Goal: Task Accomplishment & Management: Use online tool/utility

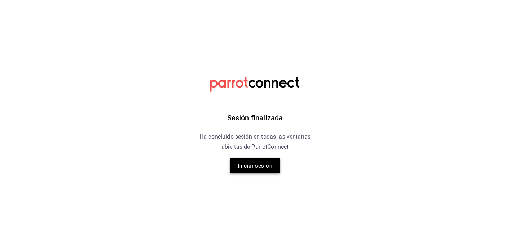
click at [255, 165] on font "Iniciar sesión" at bounding box center [255, 165] width 35 height 6
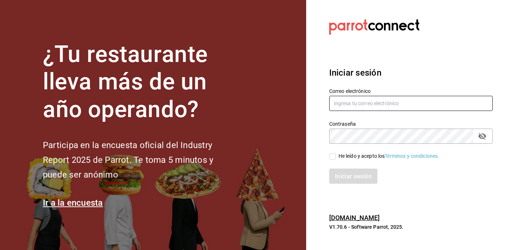
click at [399, 99] on input "text" at bounding box center [410, 103] width 163 height 15
type input "ramonoms@icloud.com"
click at [330, 157] on input "He leído y acepto los Términos y condiciones." at bounding box center [332, 156] width 6 height 6
checkbox input "true"
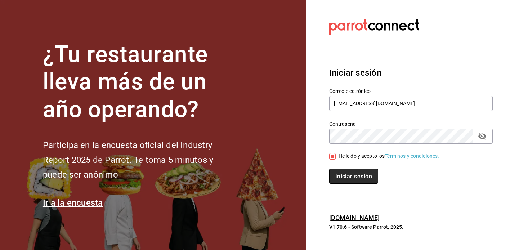
click at [354, 182] on button "Iniciar sesión" at bounding box center [353, 176] width 49 height 15
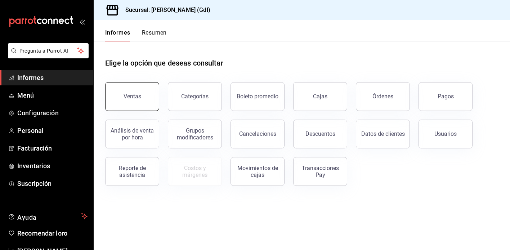
click at [129, 95] on font "Ventas" at bounding box center [132, 96] width 18 height 7
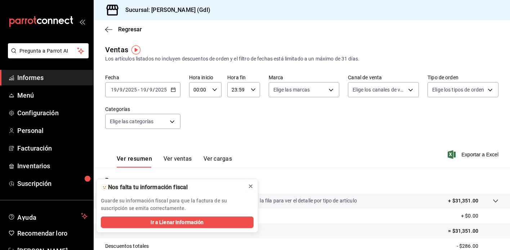
click at [248, 184] on icon at bounding box center [251, 186] width 6 height 6
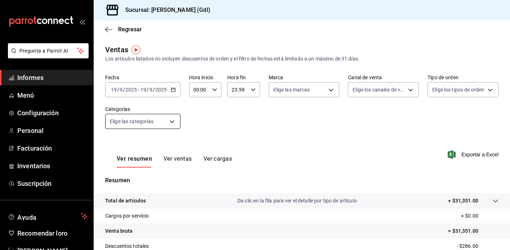
click at [163, 125] on body "Pregunta a Parrot AI Informes Menú Configuración Personal Facturación Inventari…" at bounding box center [255, 125] width 510 height 250
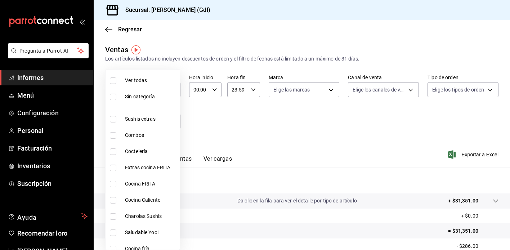
scroll to position [23, 0]
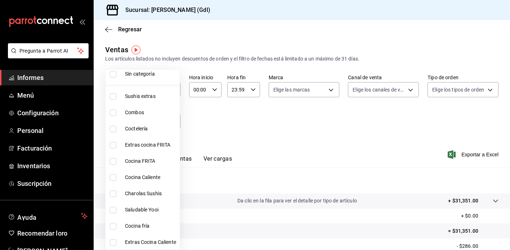
click at [149, 206] on li "Saludable Yooi" at bounding box center [142, 210] width 74 height 16
type input "eb4eea0a-9879-4d5f-8775-adfb7cc7c812"
checkbox input "true"
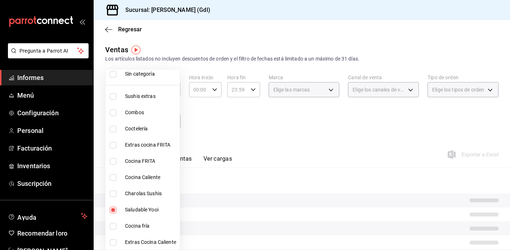
click at [241, 123] on div at bounding box center [255, 125] width 510 height 250
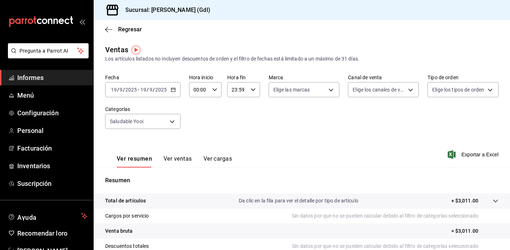
click at [241, 123] on div "Fecha [DATE] [DATE] - [DATE] [DATE] Hora inicio 00:00 Hora inicio Hora fin 23:5…" at bounding box center [301, 105] width 393 height 63
click at [307, 83] on body "Pregunta a Parrot AI Informes Menú Configuración Personal Facturación Inventari…" at bounding box center [255, 125] width 510 height 250
click at [297, 111] on div "Ver todas" at bounding box center [291, 116] width 37 height 15
type input "6fd69e6a-955c-4f59-8acf-4dd6ddfd9a94"
checkbox input "true"
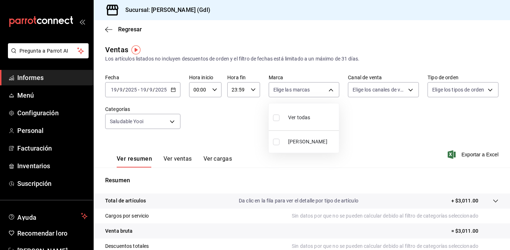
checkbox input "true"
click at [378, 90] on div at bounding box center [255, 125] width 510 height 250
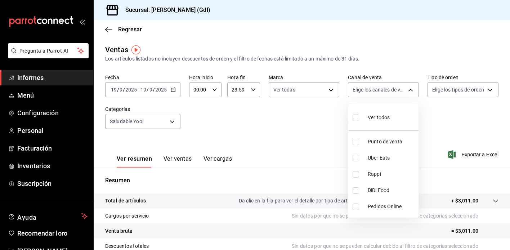
click at [378, 90] on body "Pregunta a Parrot AI Informes Menú Configuración Personal Facturación Inventari…" at bounding box center [255, 125] width 510 height 250
click at [364, 118] on div "Ver todos" at bounding box center [370, 116] width 37 height 15
type input "PARROT,UBER_EATS,RAPPI,DIDI_FOOD,ONLINE"
checkbox input "true"
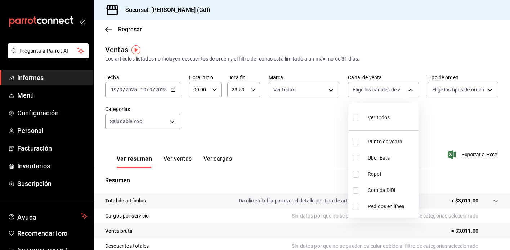
checkbox input "true"
click at [457, 88] on div at bounding box center [255, 125] width 510 height 250
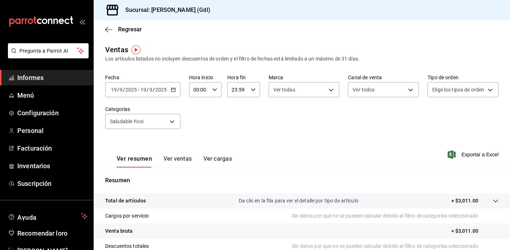
click at [457, 88] on body "Pregunta a Parrot AI Informes Menú Configuración Personal Facturación Inventari…" at bounding box center [255, 125] width 510 height 250
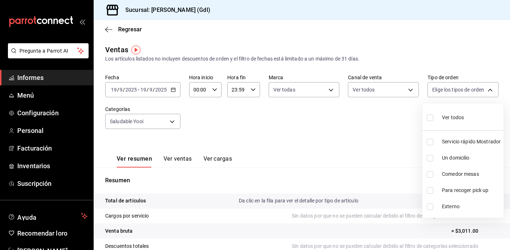
click at [445, 114] on span "Ver todos" at bounding box center [453, 118] width 22 height 8
type input "8cfaacb5-1db1-44ec-8bcc-693a17e2f6a8,3d68beb2-3c43-4c8d-bcb9-a89cc5aad6d3,5e5c1…"
checkbox input "true"
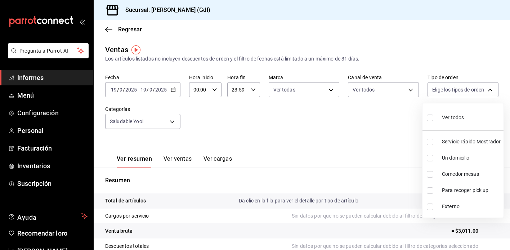
checkbox input "true"
click at [334, 129] on div at bounding box center [255, 125] width 510 height 250
